Goal: Information Seeking & Learning: Learn about a topic

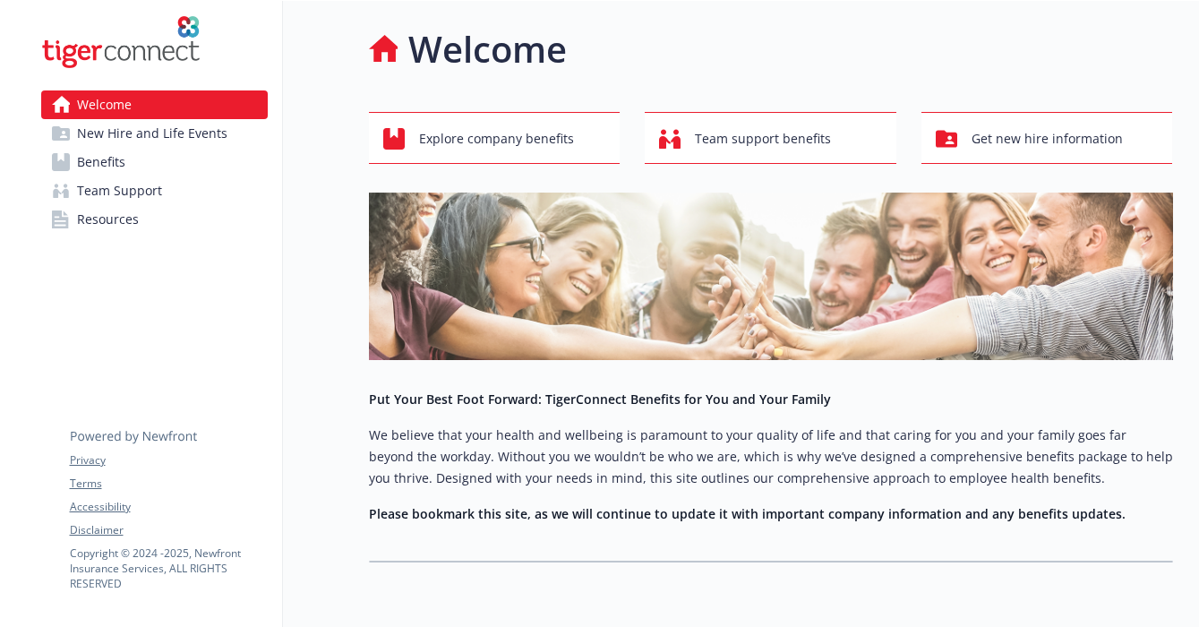
click at [174, 164] on link "Benefits" at bounding box center [154, 162] width 226 height 29
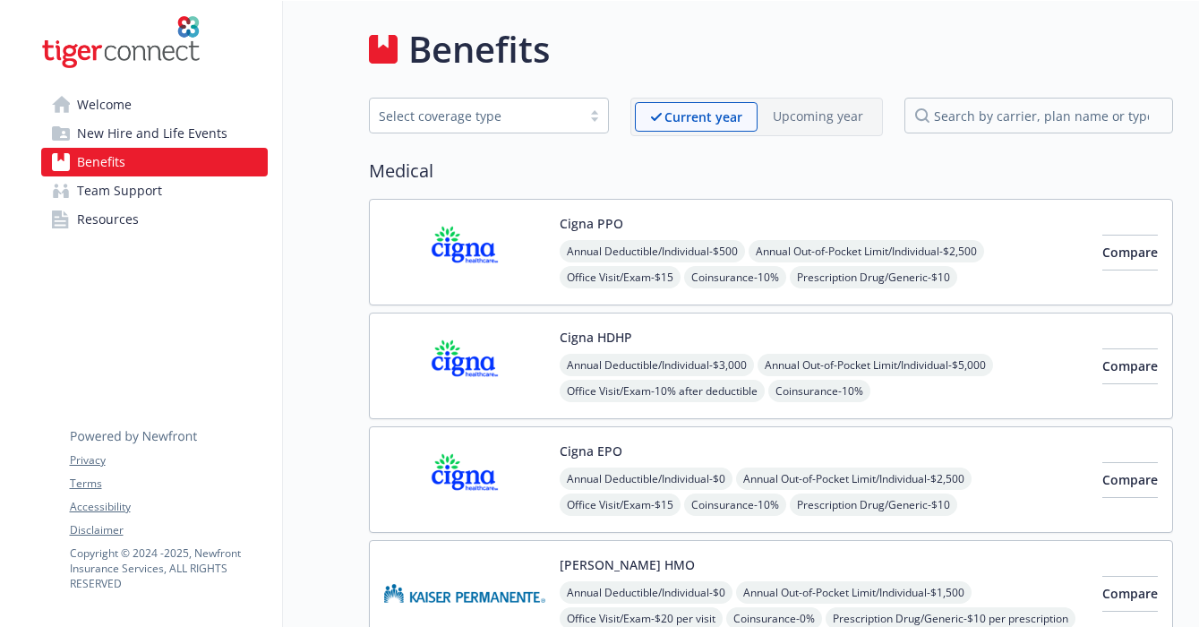
click at [575, 227] on button "Cigna PPO" at bounding box center [592, 223] width 64 height 19
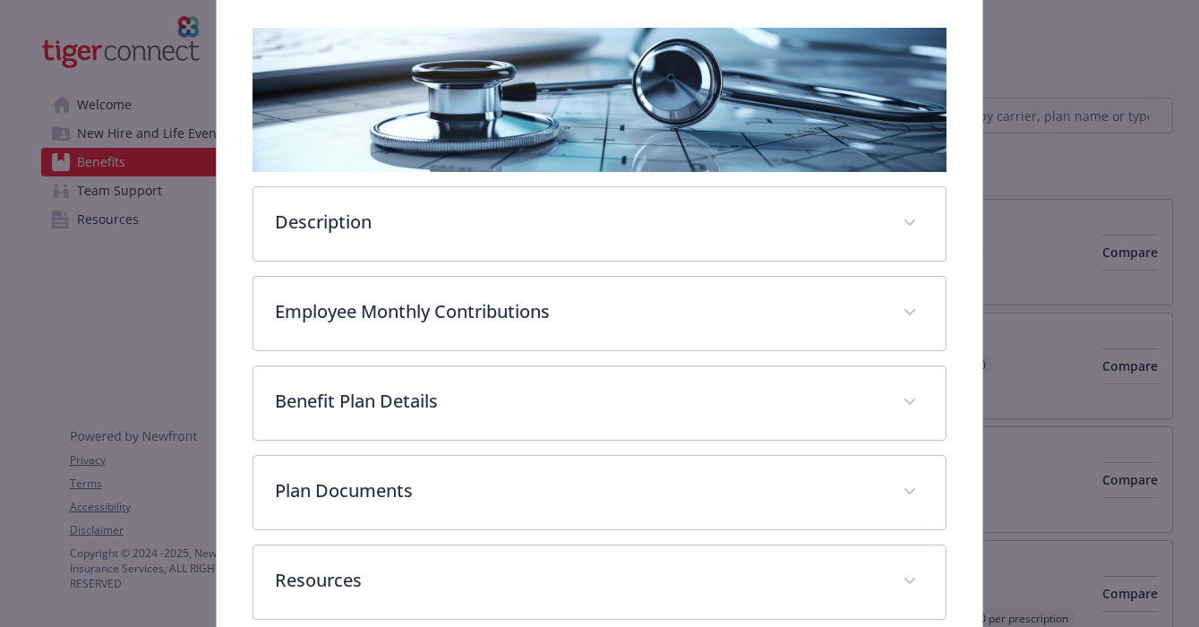
scroll to position [368, 0]
